Goal: Task Accomplishment & Management: Manage account settings

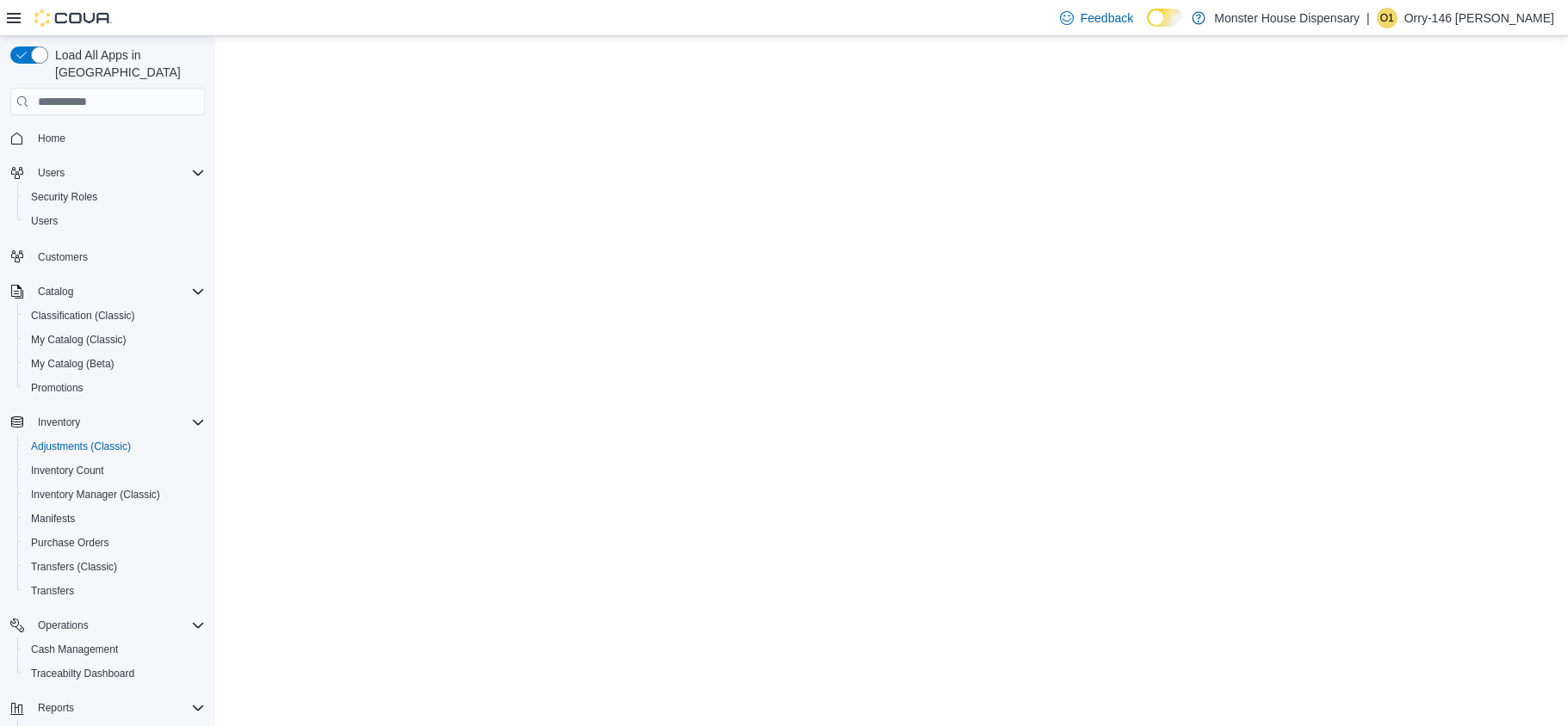
click at [1527, 17] on p "Orry-146 Murphy" at bounding box center [1479, 18] width 149 height 21
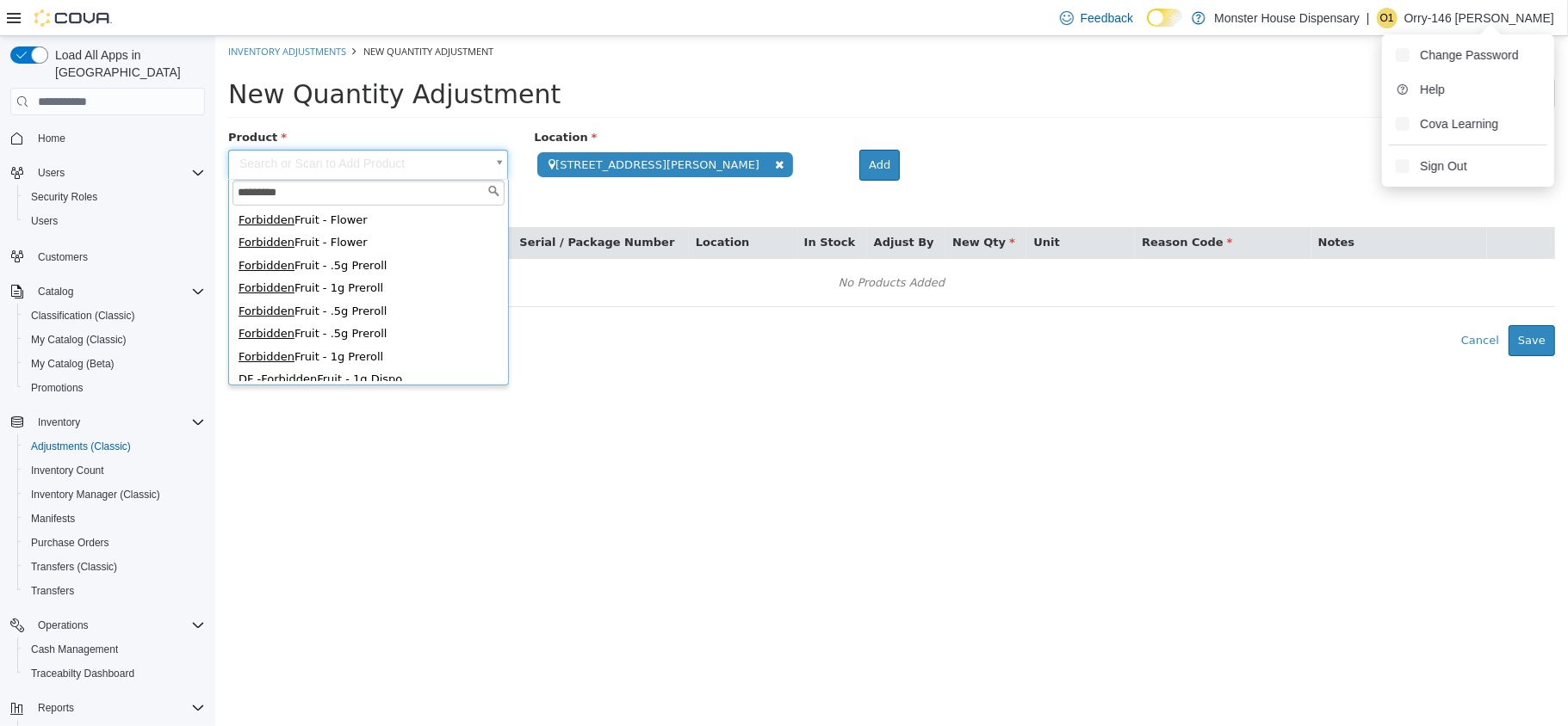
scroll to position [283, 0]
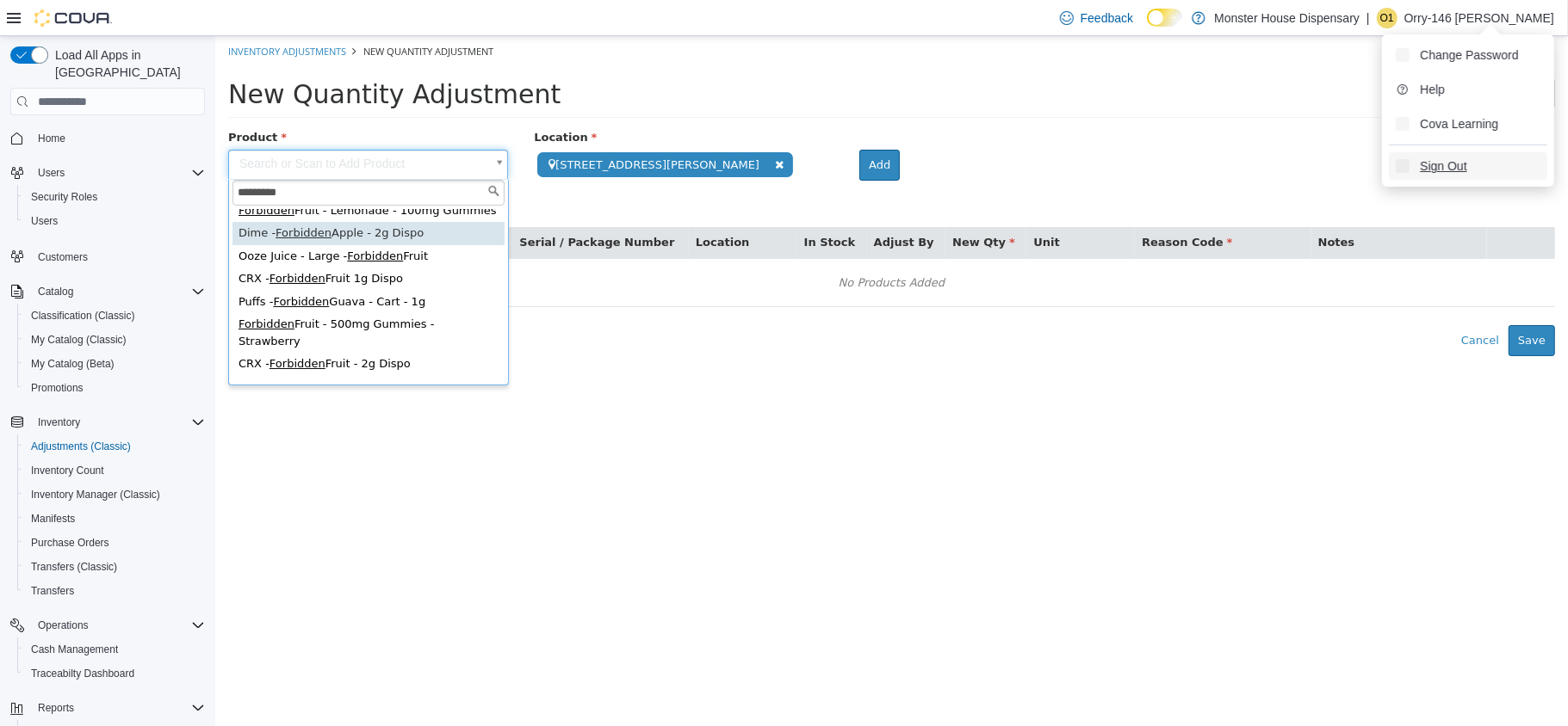
click at [1464, 158] on span "Sign Out" at bounding box center [1444, 166] width 47 height 17
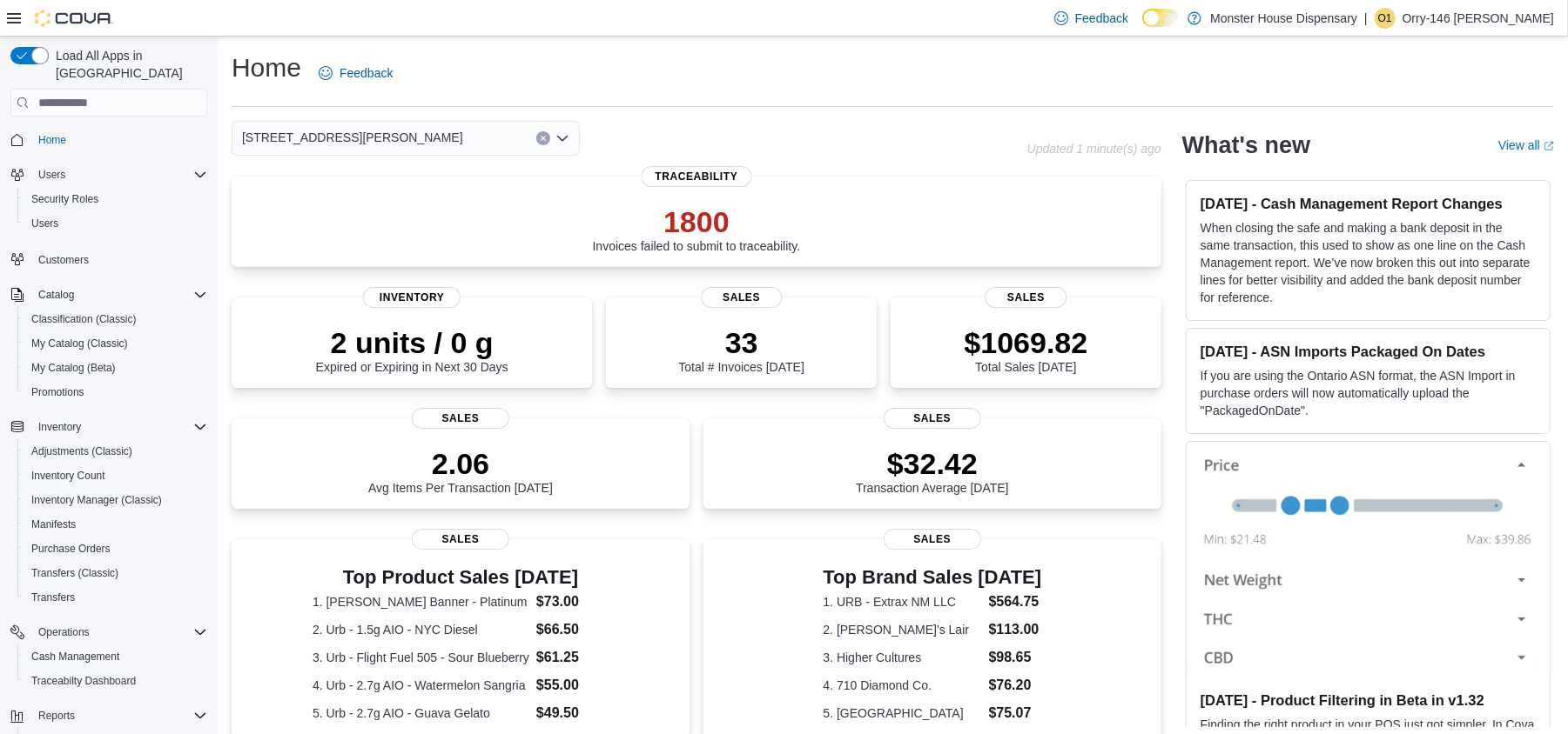
click at [555, 140] on icon "Open list of options" at bounding box center [561, 137] width 14 height 14
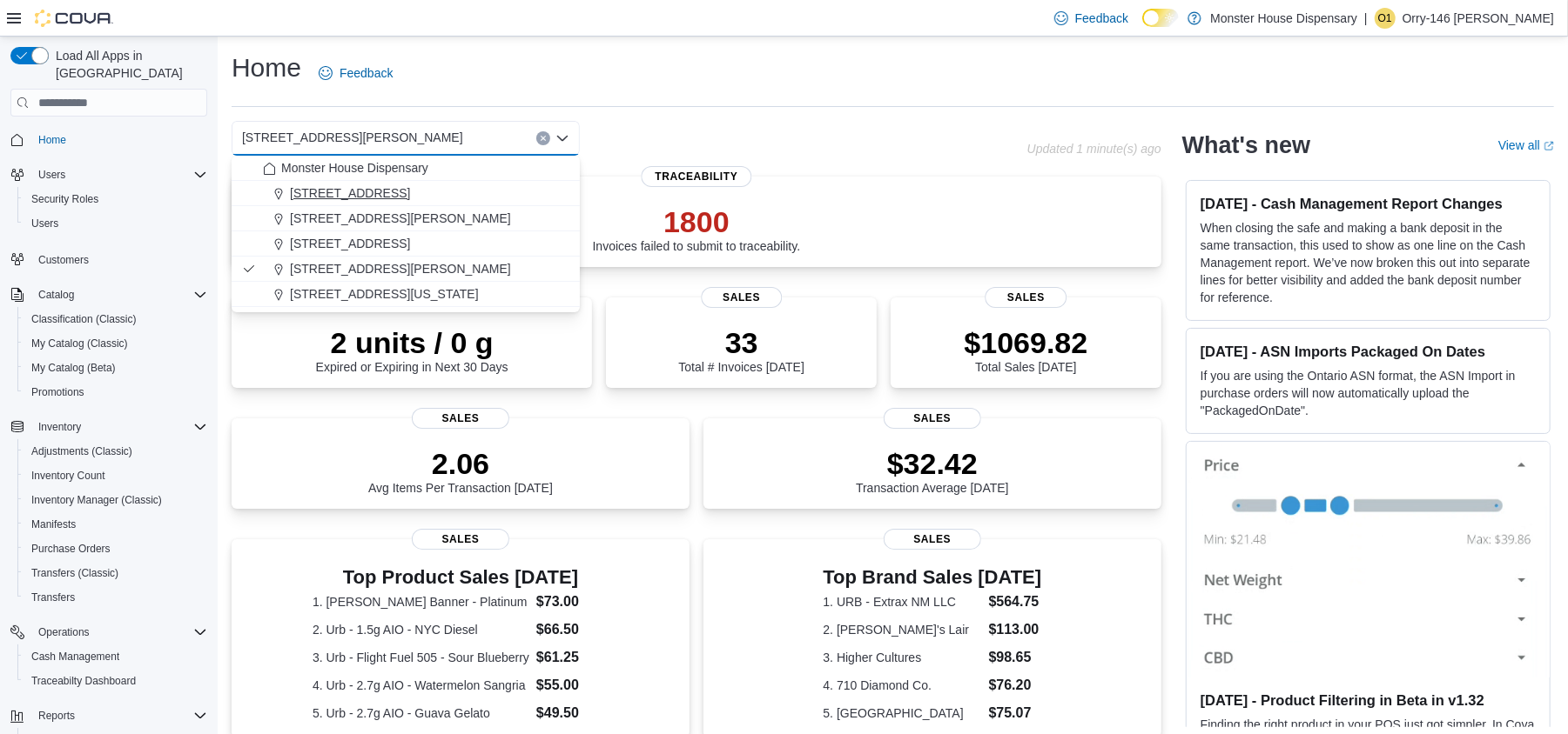
click at [383, 191] on span "[STREET_ADDRESS]" at bounding box center [350, 193] width 120 height 17
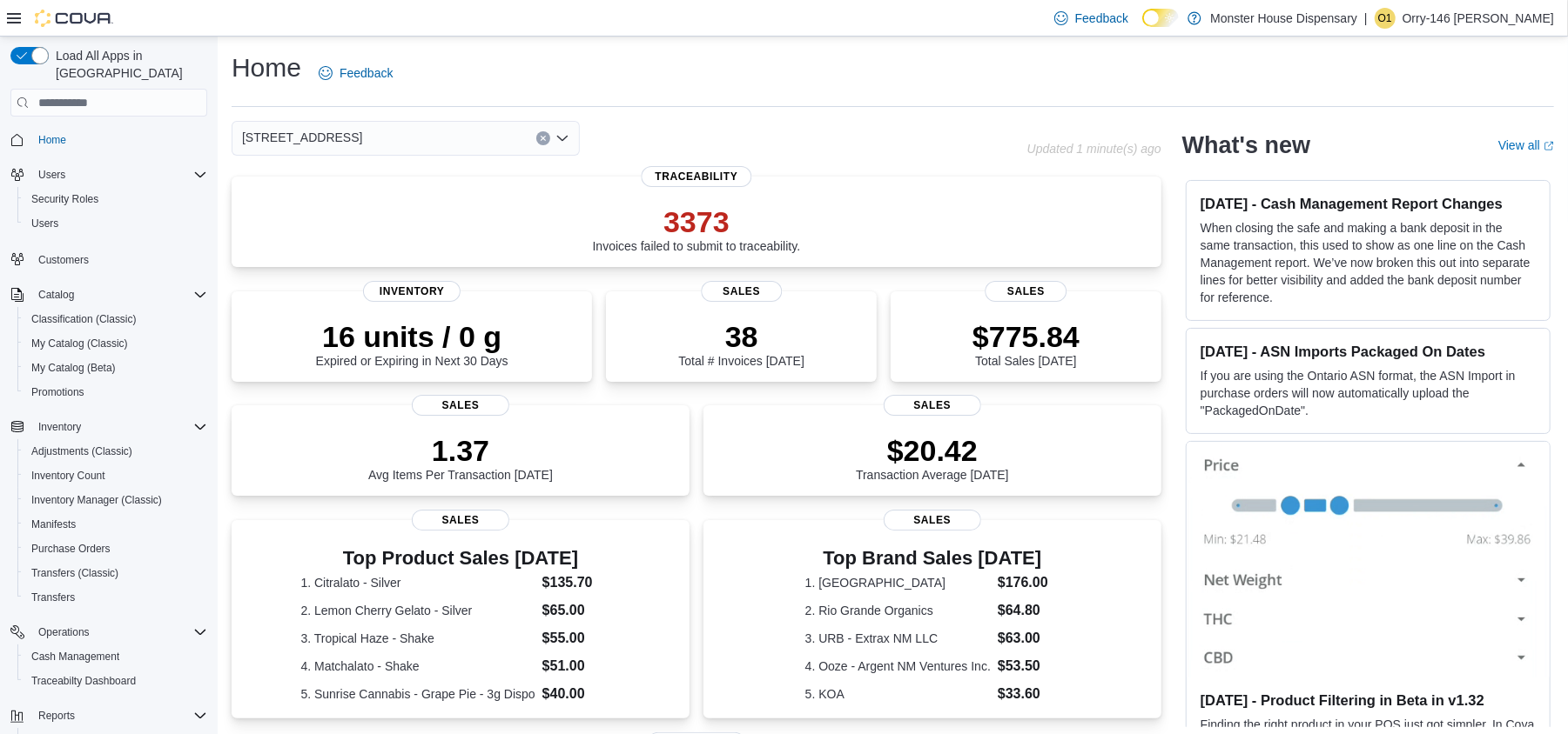
click at [561, 137] on icon "Open list of options" at bounding box center [561, 137] width 14 height 14
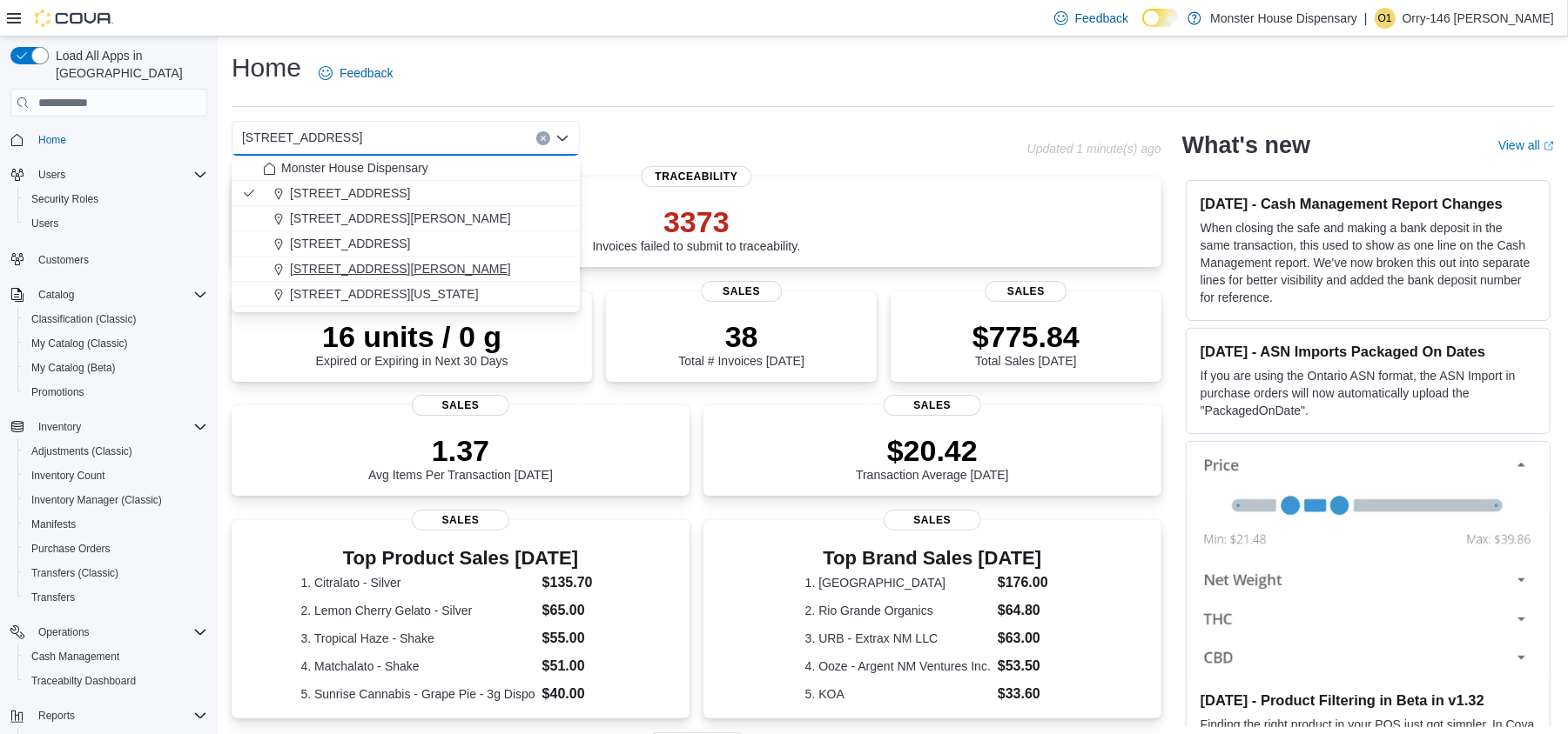
click at [363, 270] on span "[STREET_ADDRESS][PERSON_NAME]" at bounding box center [400, 268] width 221 height 17
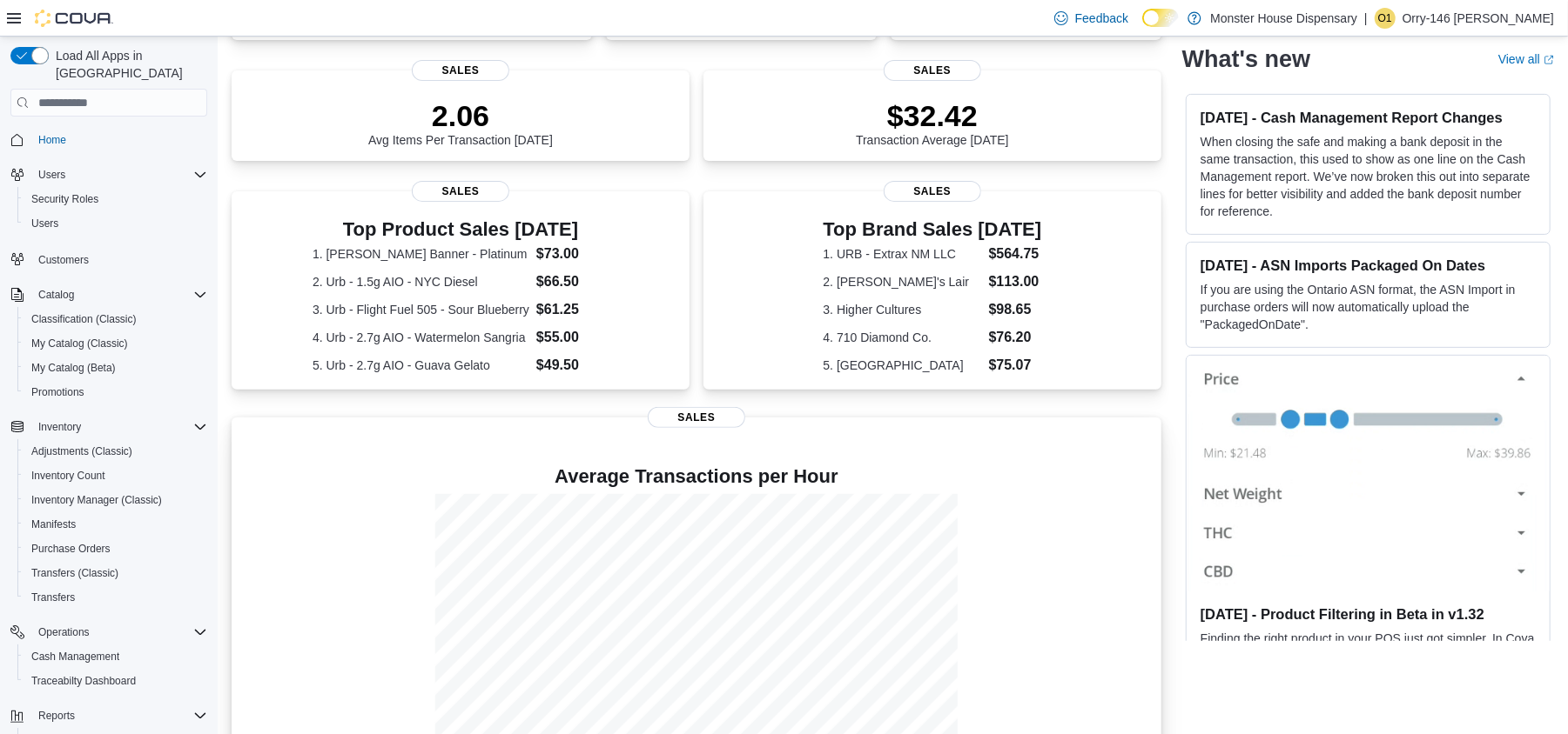
scroll to position [407, 0]
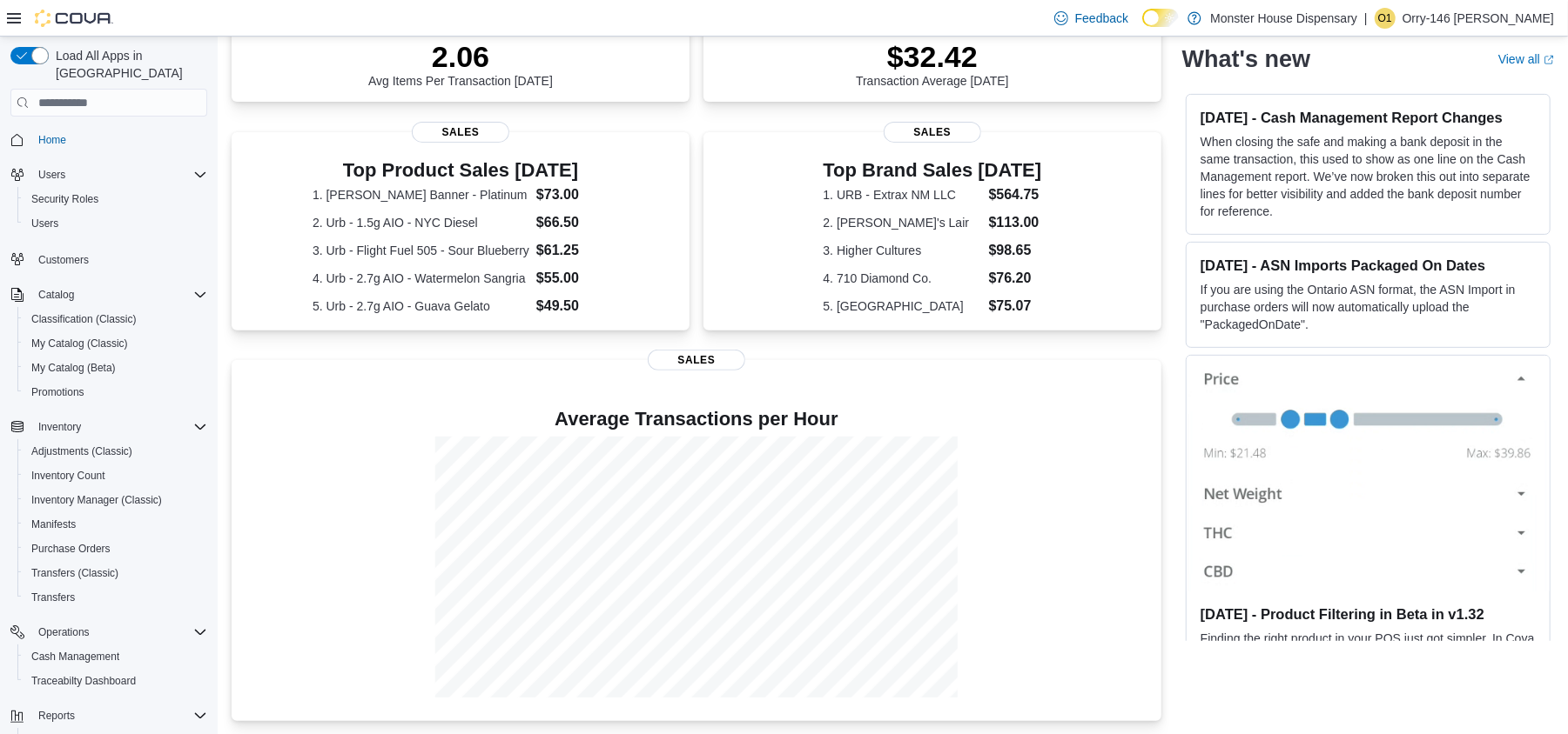
click at [1497, 14] on p "Orry-146 [PERSON_NAME]" at bounding box center [1478, 18] width 151 height 21
click at [1433, 174] on span "Sign Out" at bounding box center [1442, 167] width 47 height 17
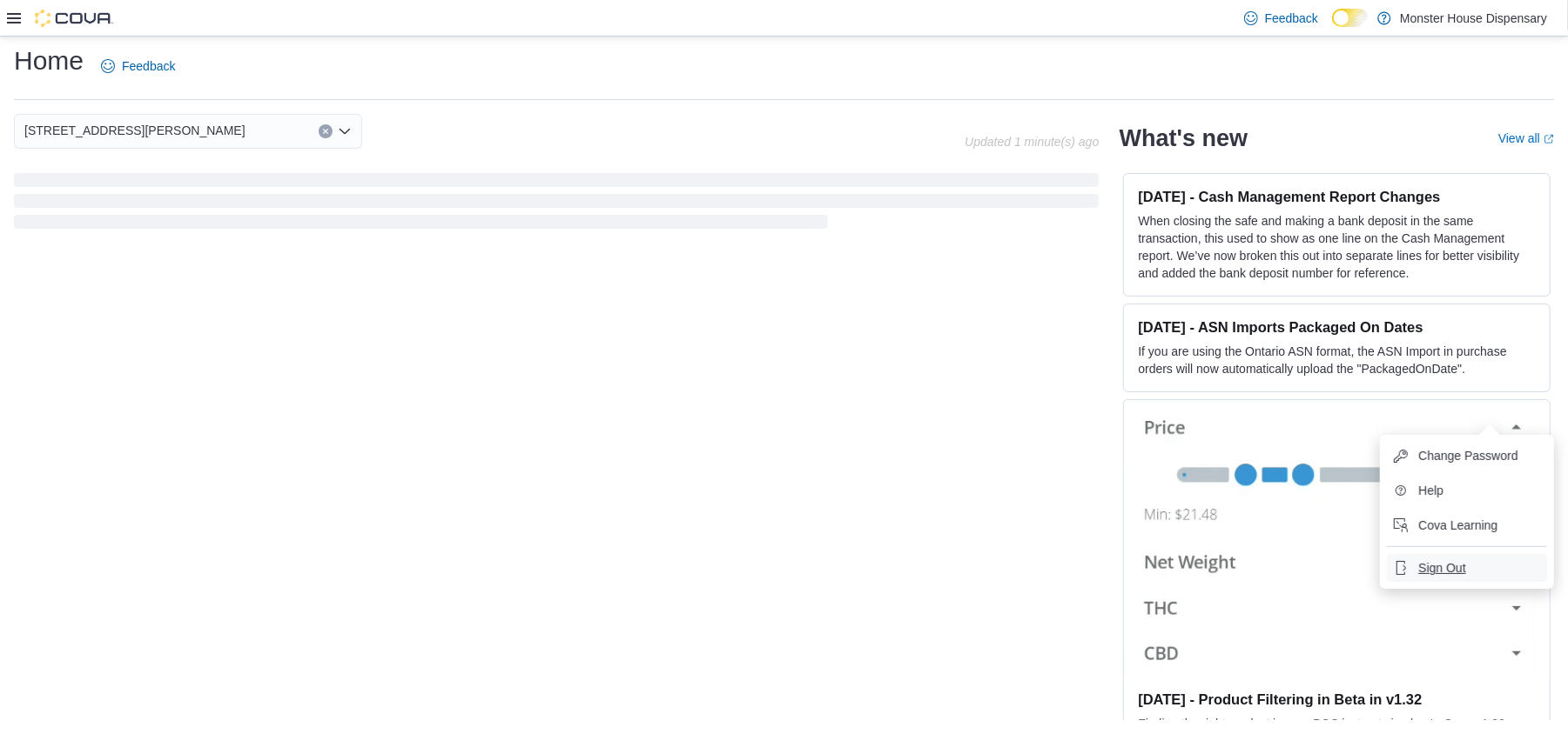
scroll to position [7, 0]
